Goal: Task Accomplishment & Management: Complete application form

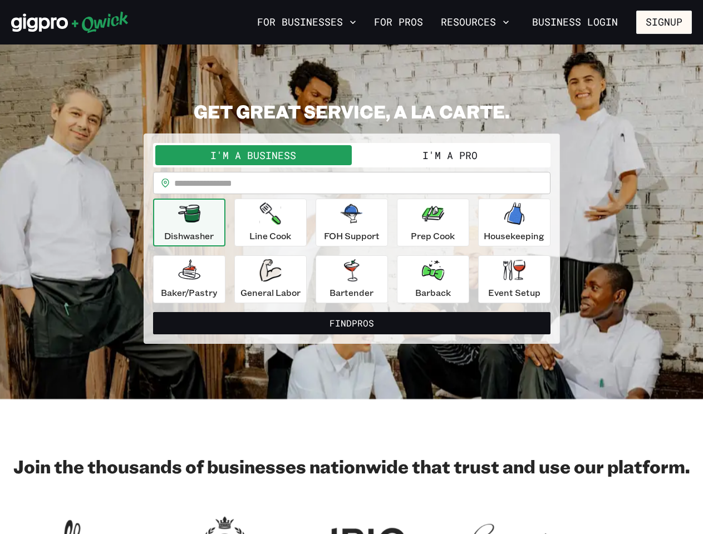
click at [307, 22] on button "For Businesses" at bounding box center [307, 22] width 108 height 19
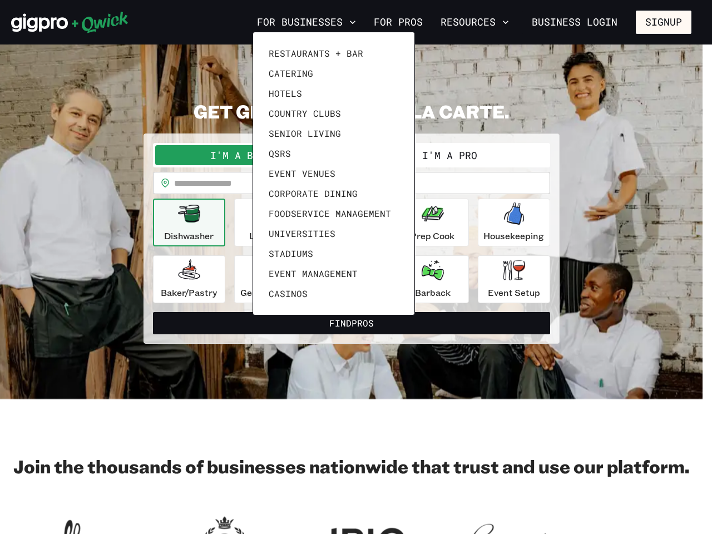
click at [475, 22] on div at bounding box center [356, 267] width 712 height 534
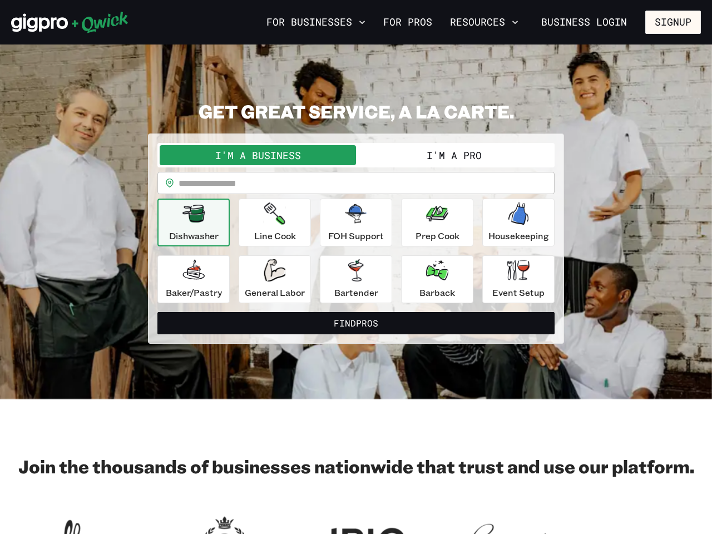
click at [664, 22] on div at bounding box center [356, 267] width 712 height 534
click at [253, 155] on button "I'm a Business" at bounding box center [258, 155] width 196 height 20
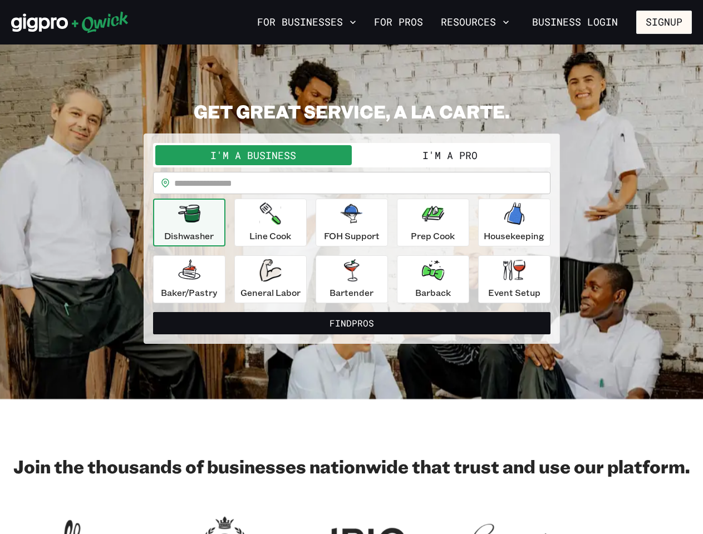
click at [450, 155] on button "I'm a Pro" at bounding box center [450, 155] width 196 height 20
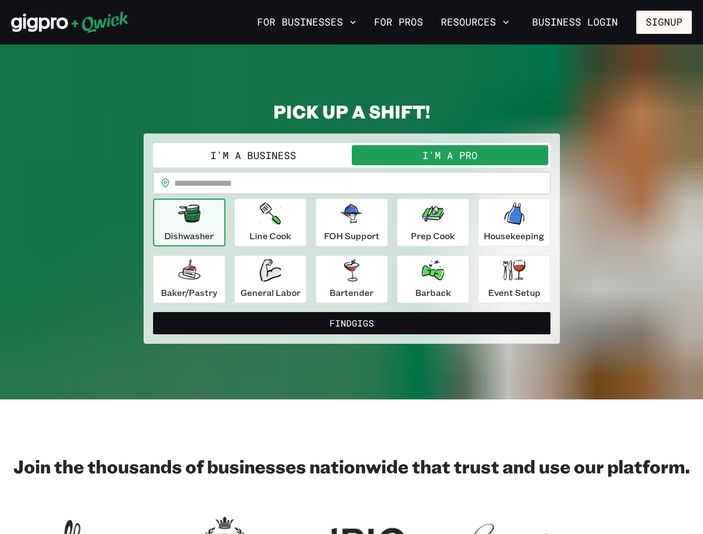
click at [352, 183] on input "text" at bounding box center [362, 183] width 376 height 22
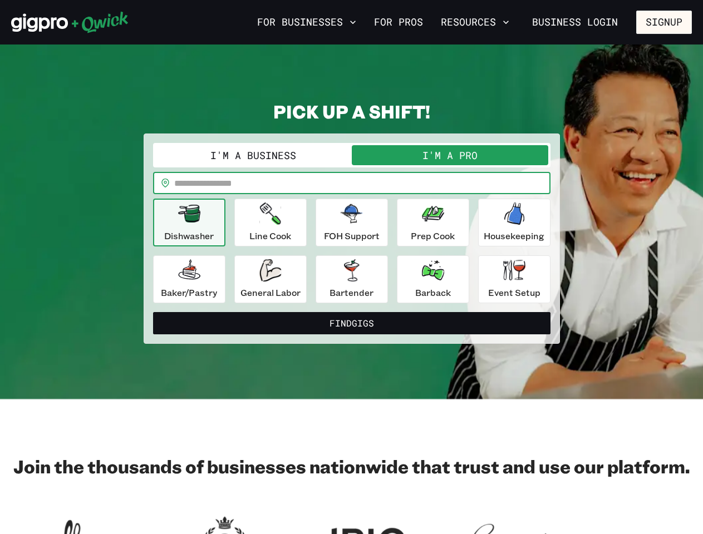
click at [189, 223] on icon "button" at bounding box center [189, 214] width 22 height 18
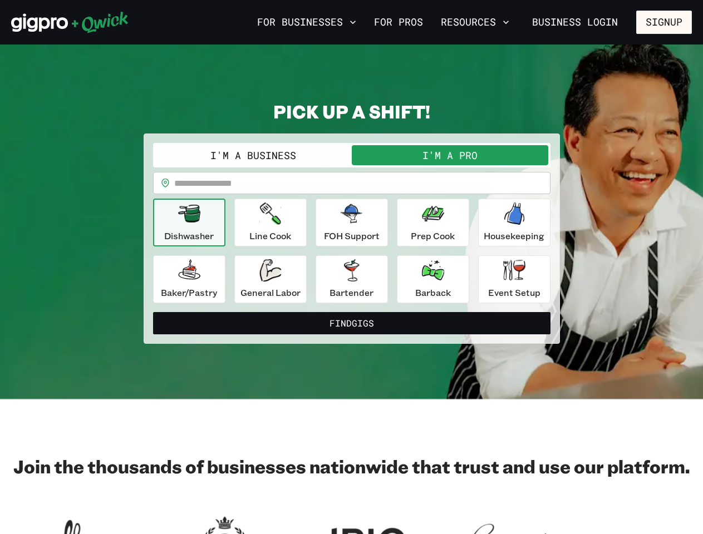
click at [270, 223] on icon "button" at bounding box center [269, 214] width 21 height 22
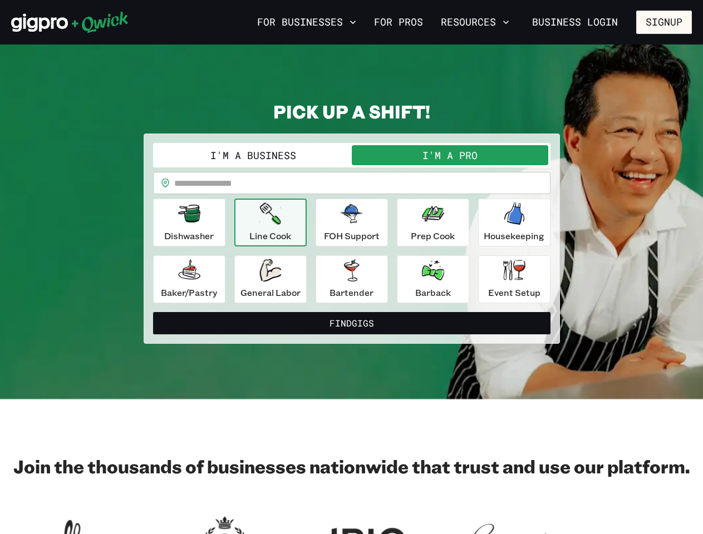
click at [352, 223] on icon "button" at bounding box center [351, 213] width 22 height 19
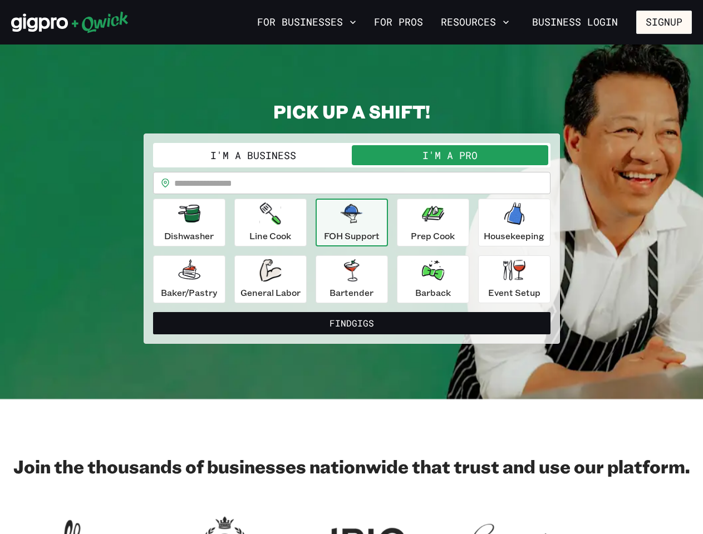
click at [433, 223] on icon "button" at bounding box center [433, 214] width 22 height 22
